Goal: Task Accomplishment & Management: Complete application form

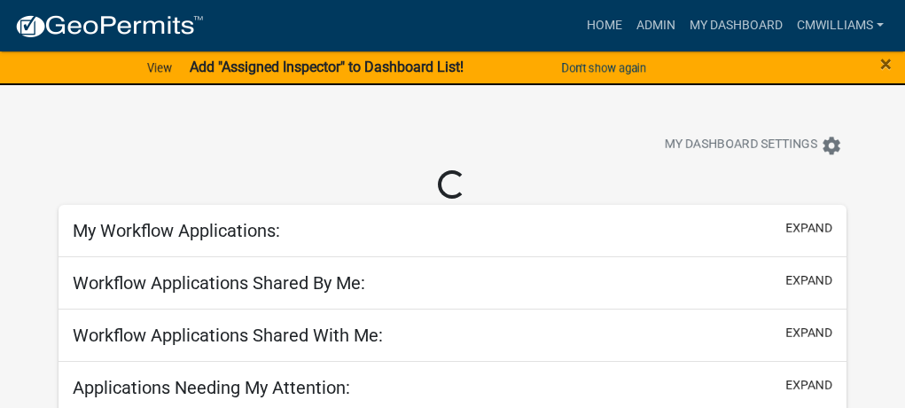
select select "2: 50"
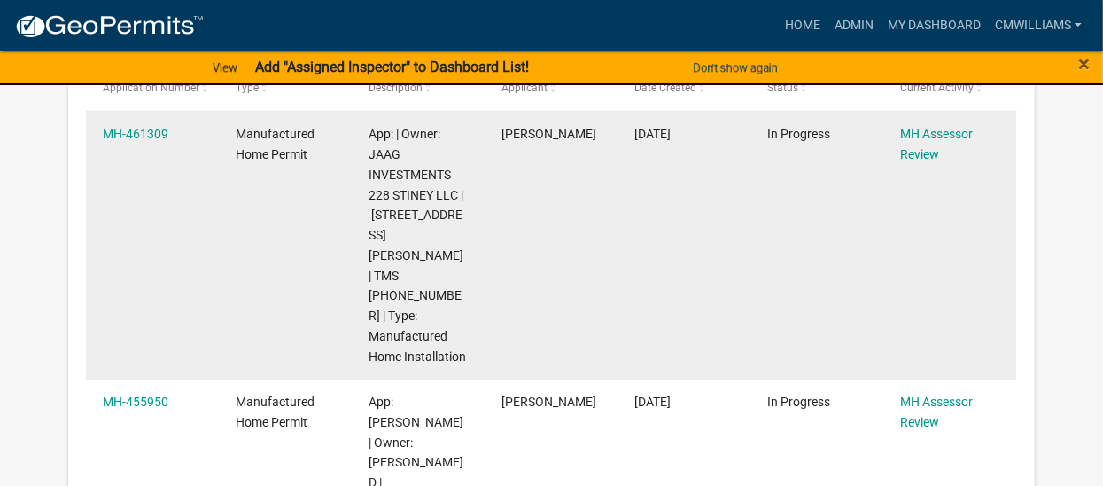
scroll to position [620, 0]
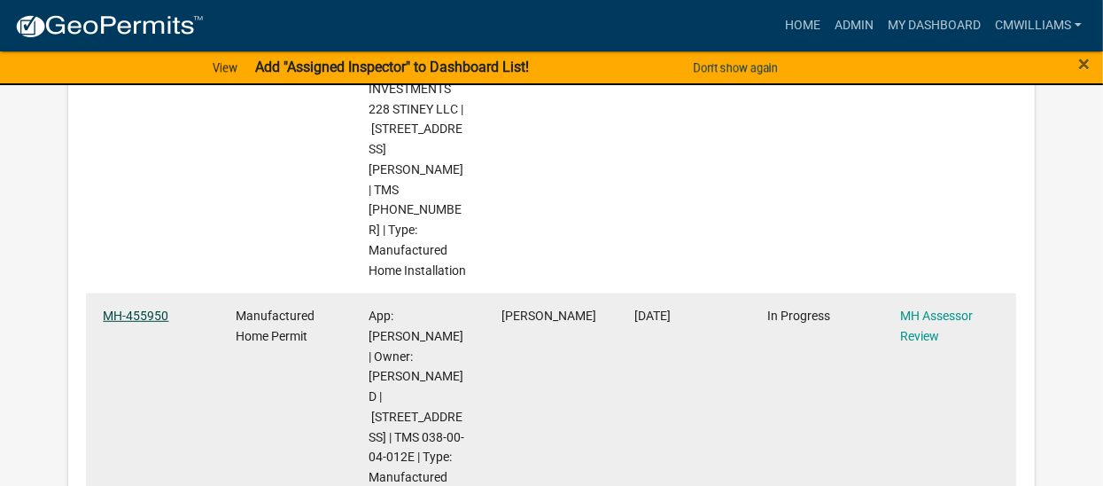
click at [125, 308] on link "MH-455950" at bounding box center [136, 315] width 66 height 14
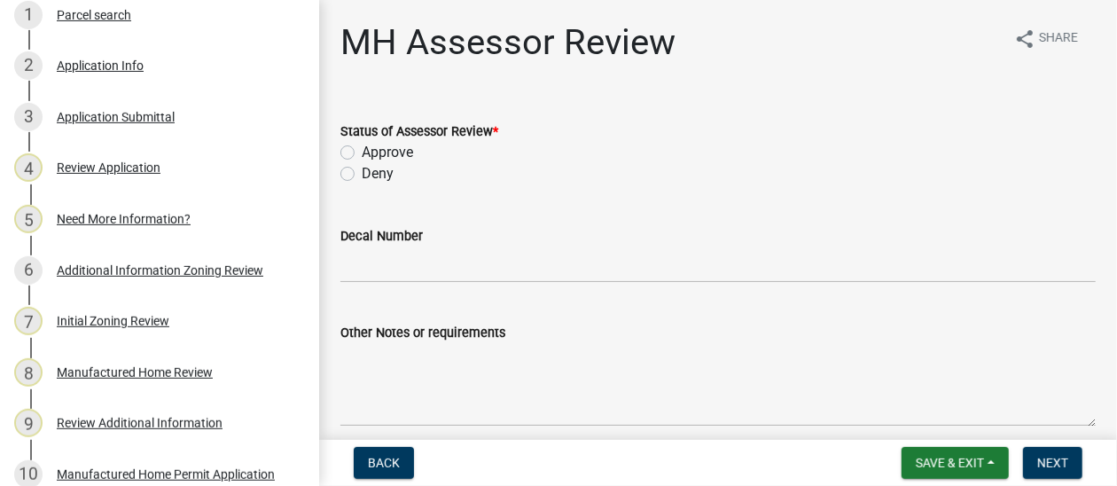
scroll to position [266, 0]
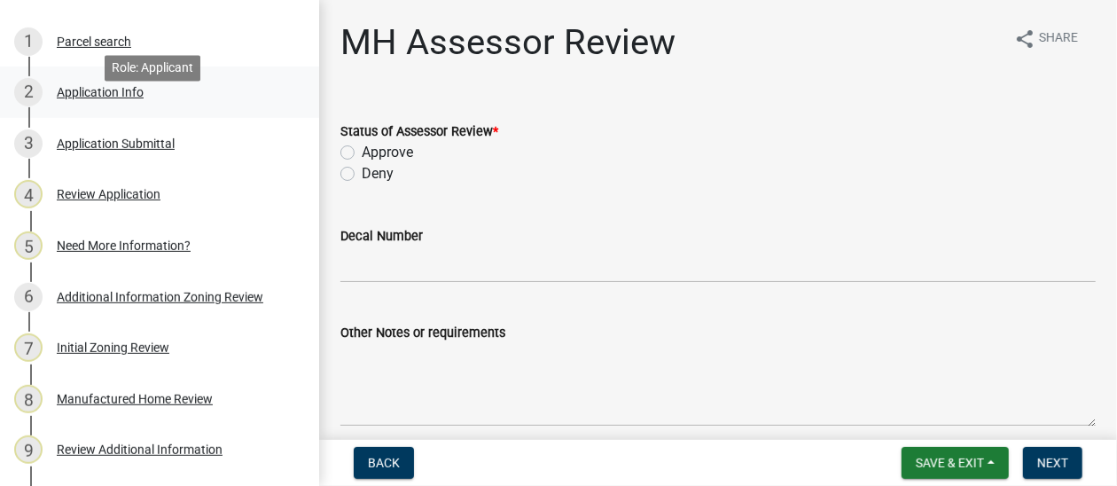
click at [125, 98] on div "Application Info" at bounding box center [100, 92] width 87 height 12
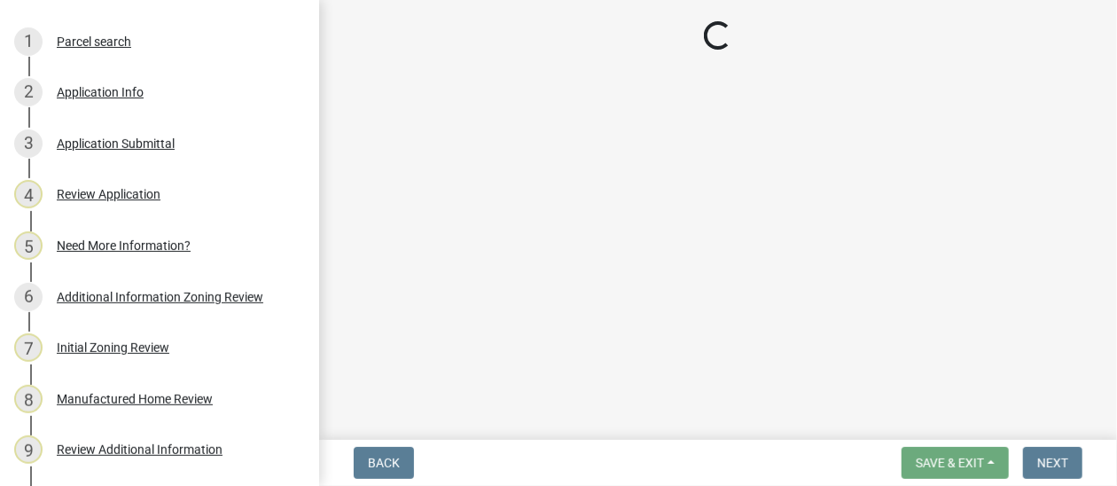
select select "00748aa1-56c2-4786-b7ff-9b3cb1d8d455"
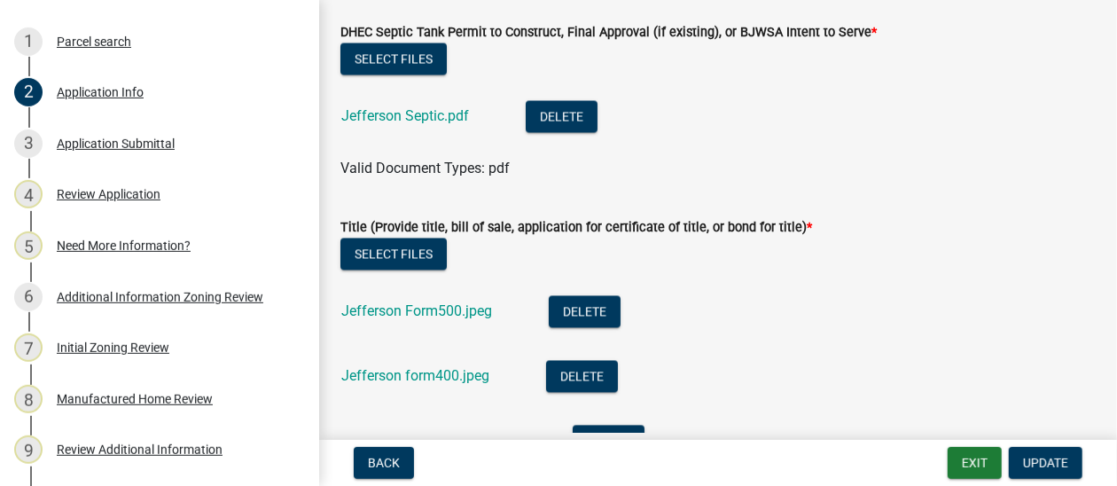
scroll to position [5139, 0]
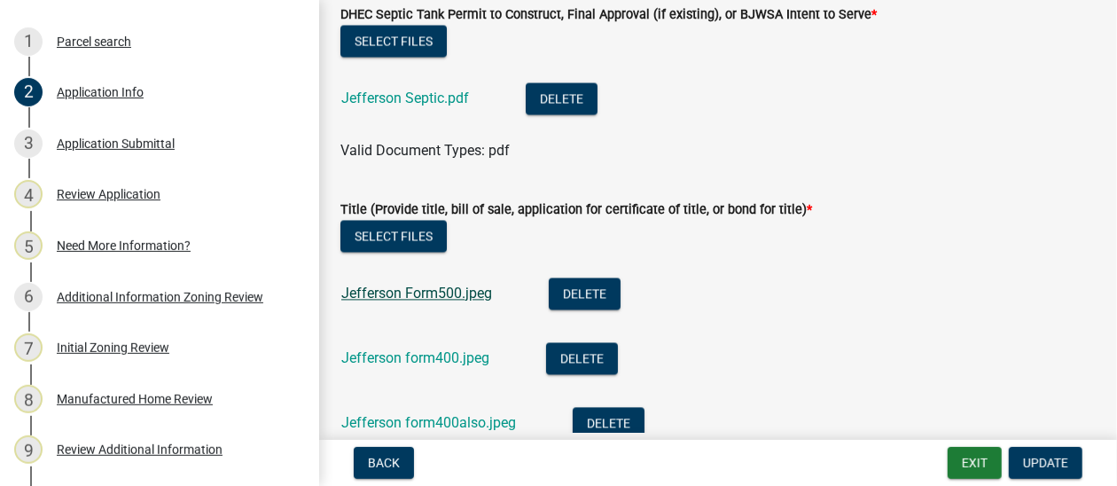
click at [456, 301] on link "Jefferson Form500.jpeg" at bounding box center [416, 292] width 151 height 17
click at [401, 366] on link "Jefferson form400.jpeg" at bounding box center [415, 357] width 148 height 17
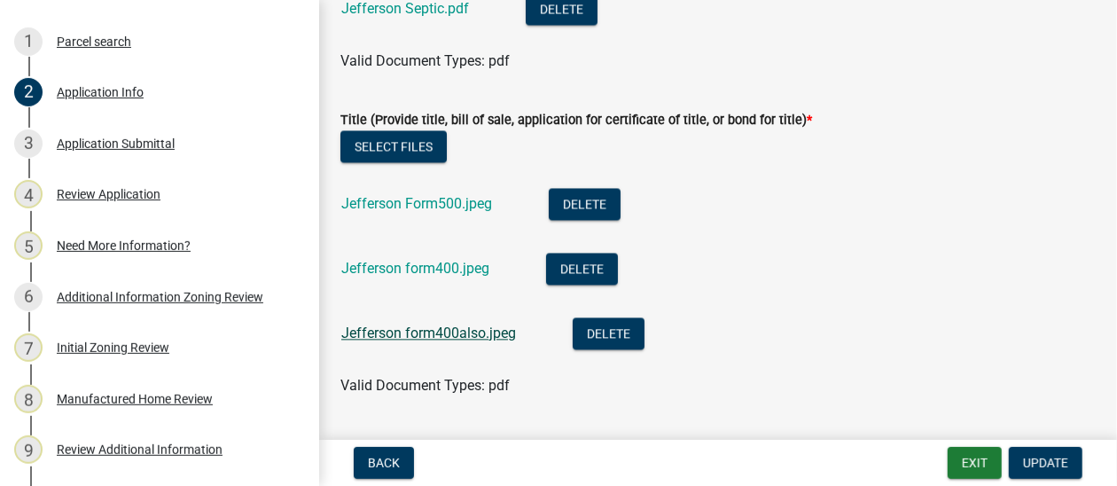
click at [436, 341] on link "Jefferson form400also.jpeg" at bounding box center [428, 332] width 175 height 17
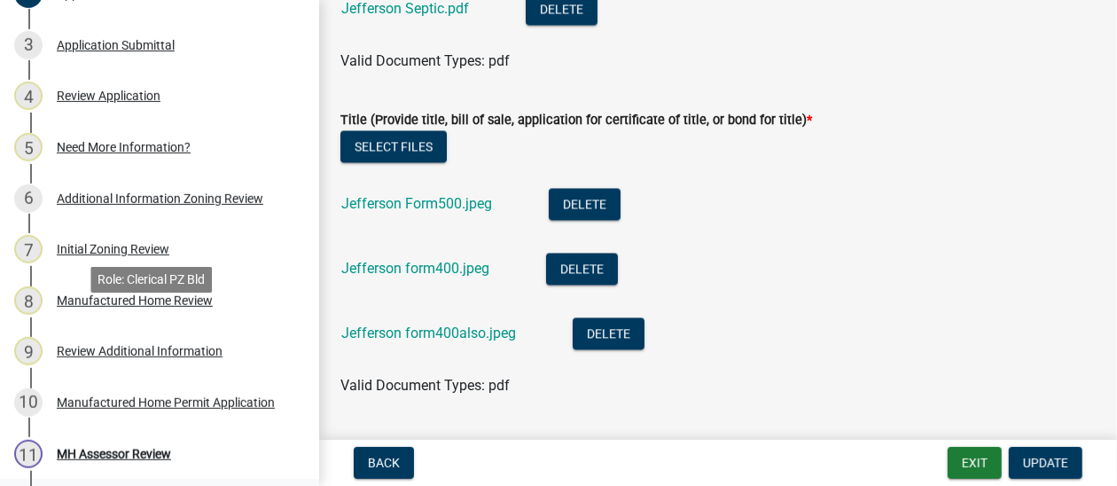
scroll to position [531, 0]
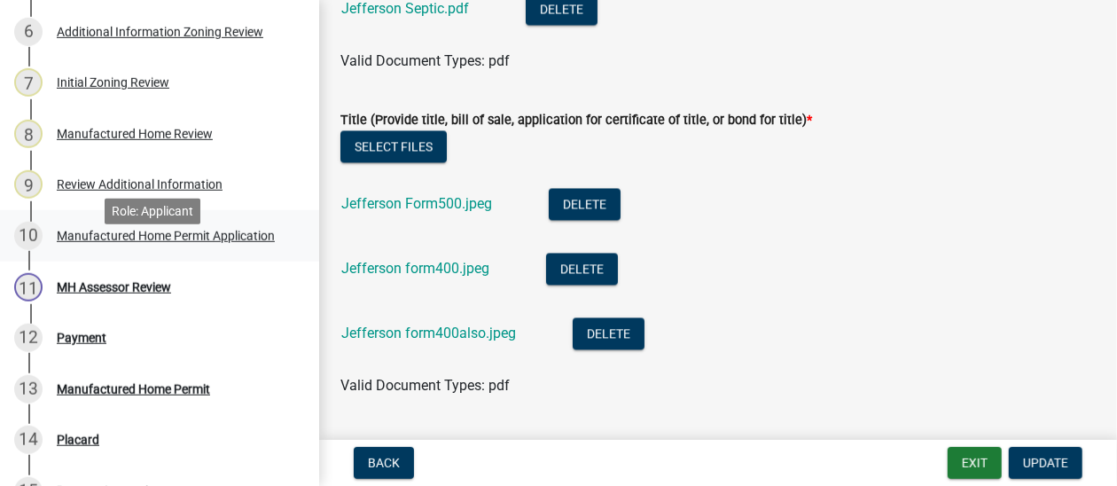
click at [170, 242] on div "Manufactured Home Permit Application" at bounding box center [166, 236] width 218 height 12
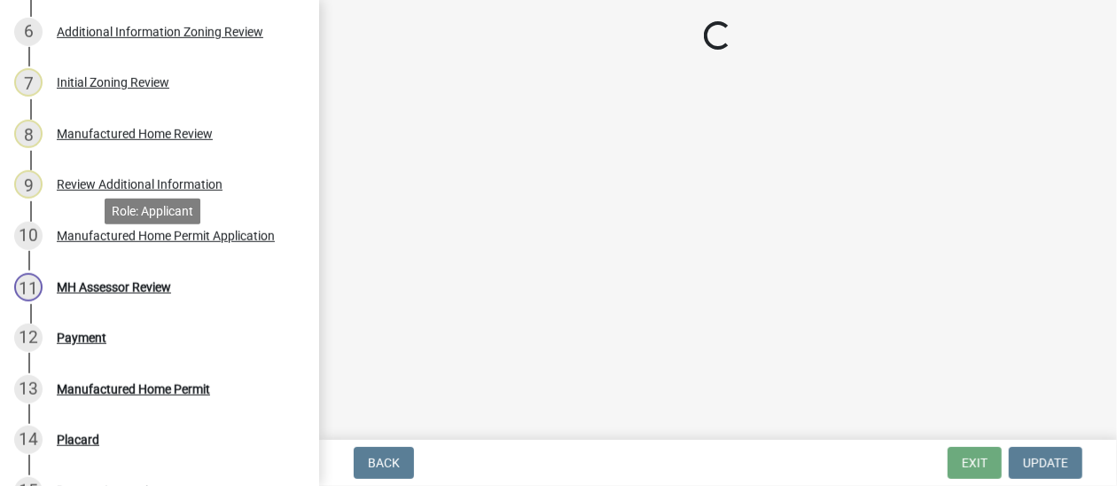
scroll to position [0, 0]
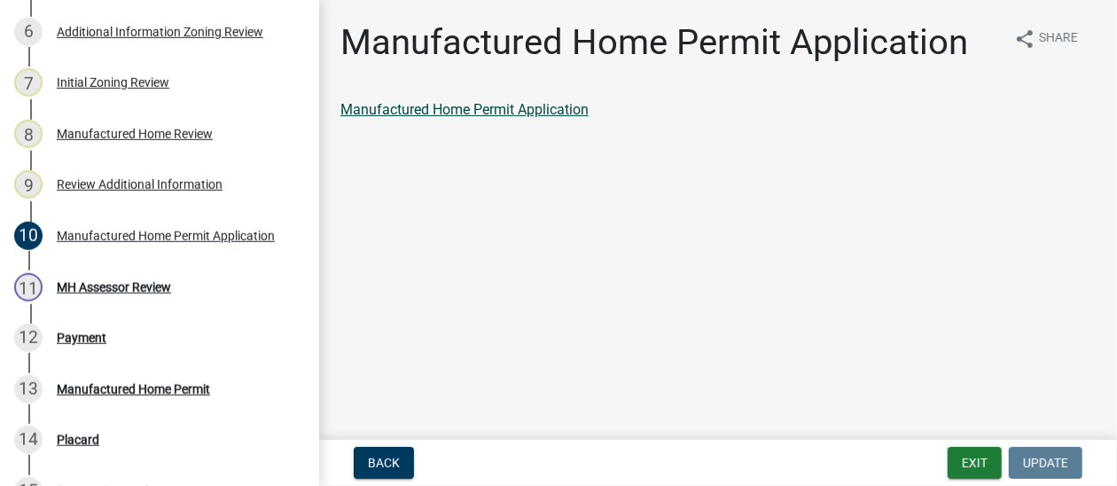
click at [555, 103] on link "Manufactured Home Permit Application" at bounding box center [464, 109] width 248 height 17
